Goal: Find specific page/section: Find specific page/section

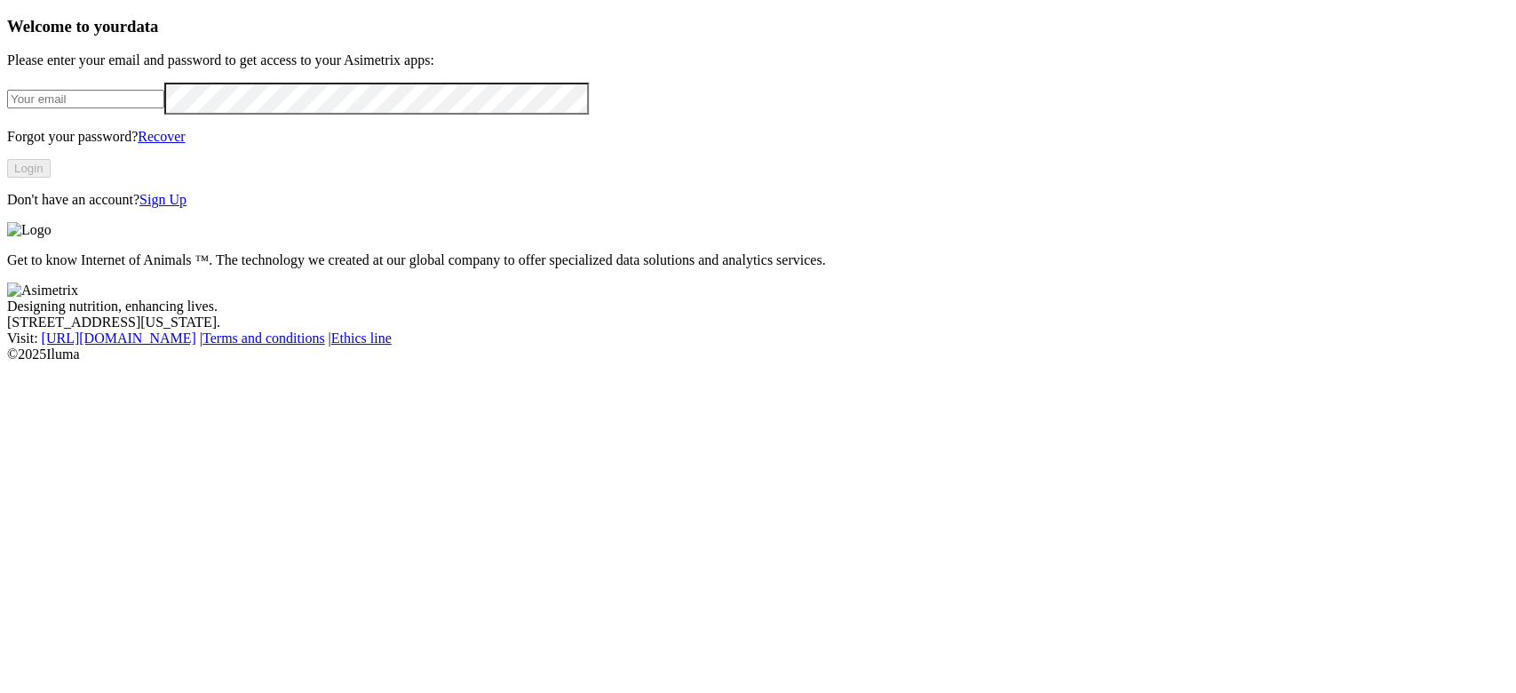
type input "[PERSON_NAME][EMAIL_ADDRESS][PERSON_NAME][DOMAIN_NAME]"
click at [51, 178] on button "Login" at bounding box center [29, 168] width 44 height 19
